Goal: Information Seeking & Learning: Learn about a topic

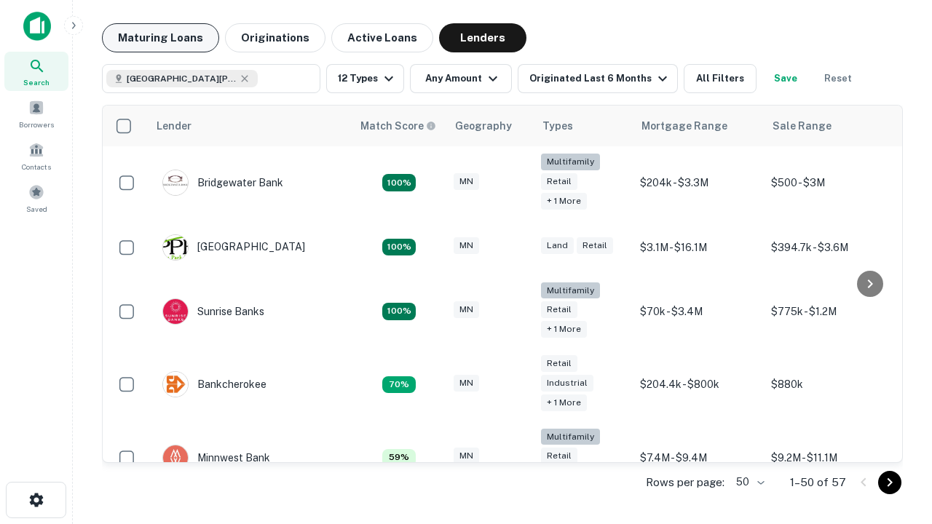
click at [160, 38] on button "Maturing Loans" at bounding box center [160, 37] width 117 height 29
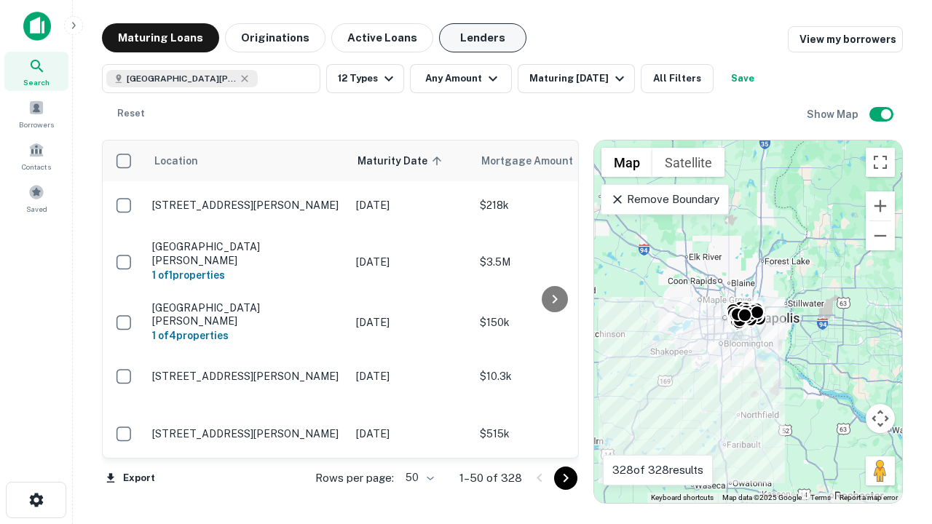
click at [483, 38] on button "Lenders" at bounding box center [482, 37] width 87 height 29
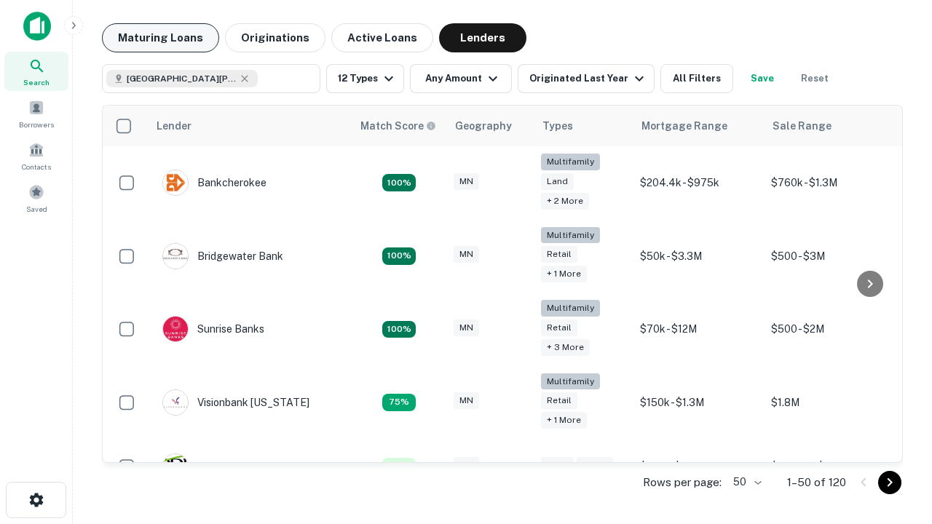
click at [160, 38] on button "Maturing Loans" at bounding box center [160, 37] width 117 height 29
